Goal: Find specific page/section: Find specific page/section

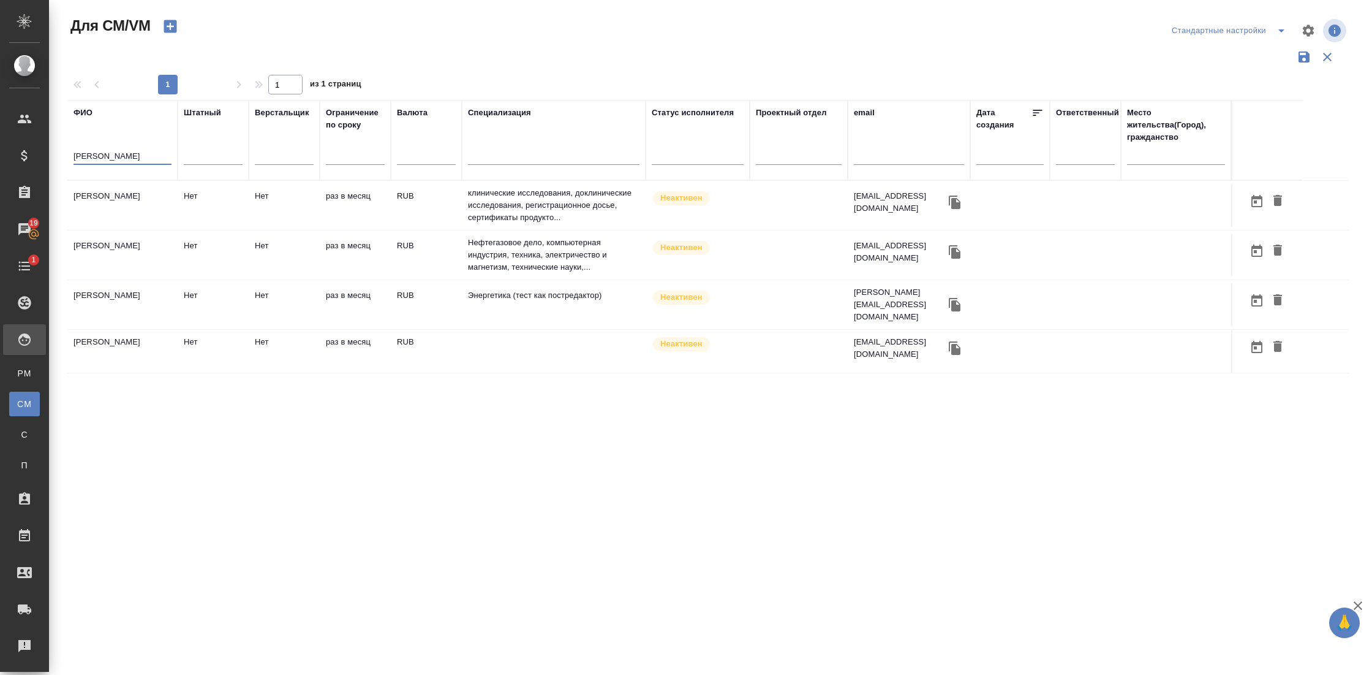
click at [104, 157] on input "богданович" at bounding box center [123, 156] width 98 height 15
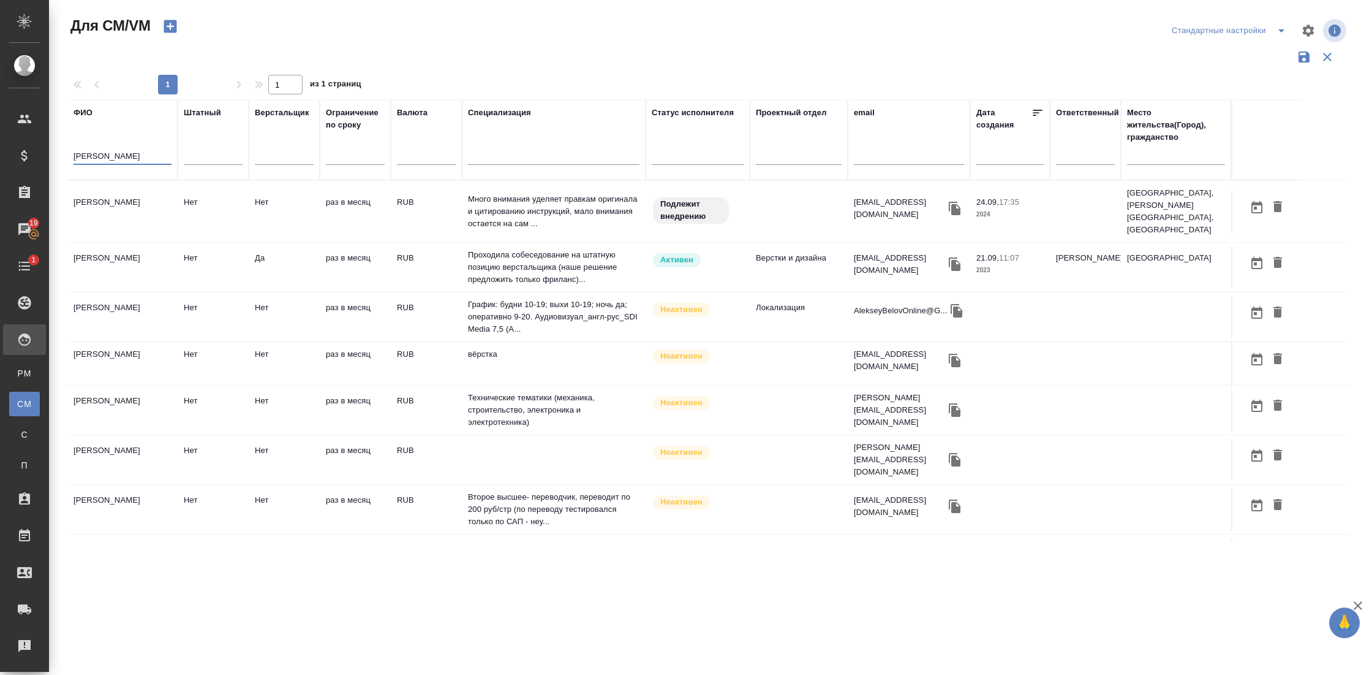
click at [531, 167] on div at bounding box center [554, 158] width 172 height 30
click at [499, 153] on input "text" at bounding box center [554, 156] width 172 height 15
click at [88, 151] on input "белов" at bounding box center [123, 156] width 98 height 15
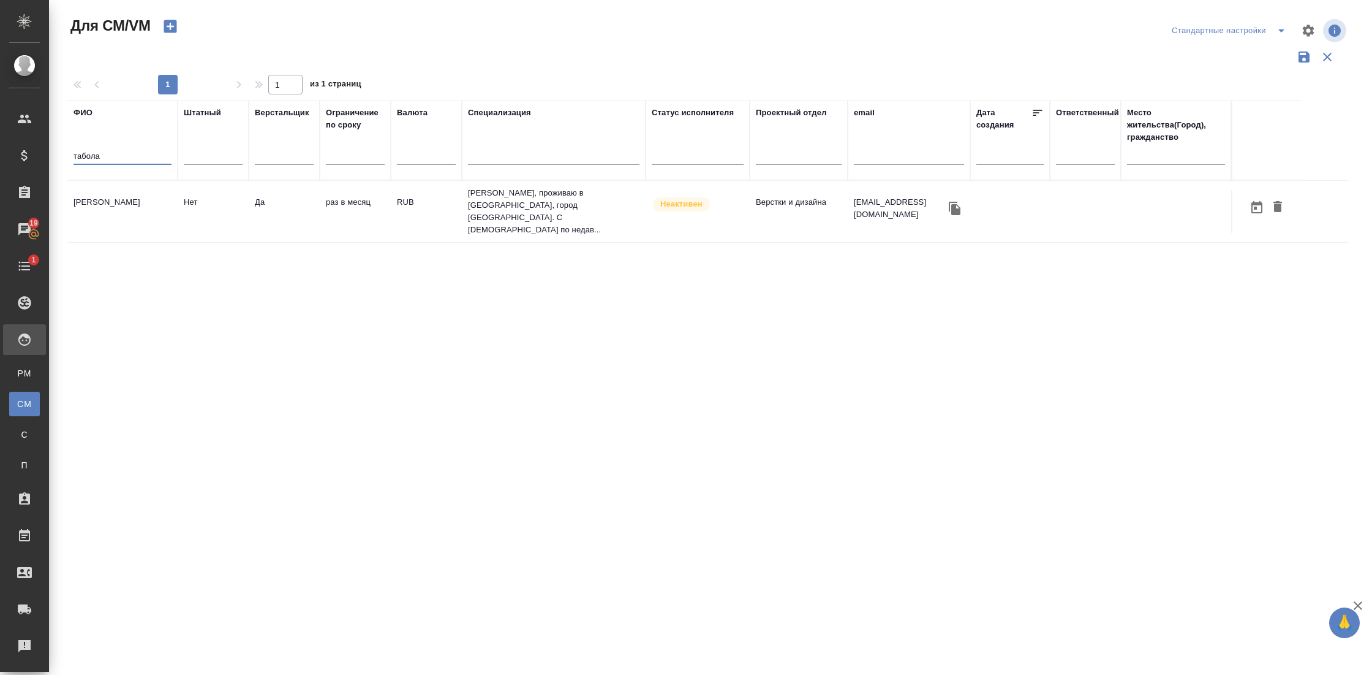
type input "табола"
click at [99, 212] on td "[PERSON_NAME]" at bounding box center [122, 211] width 110 height 43
